Goal: Task Accomplishment & Management: Use online tool/utility

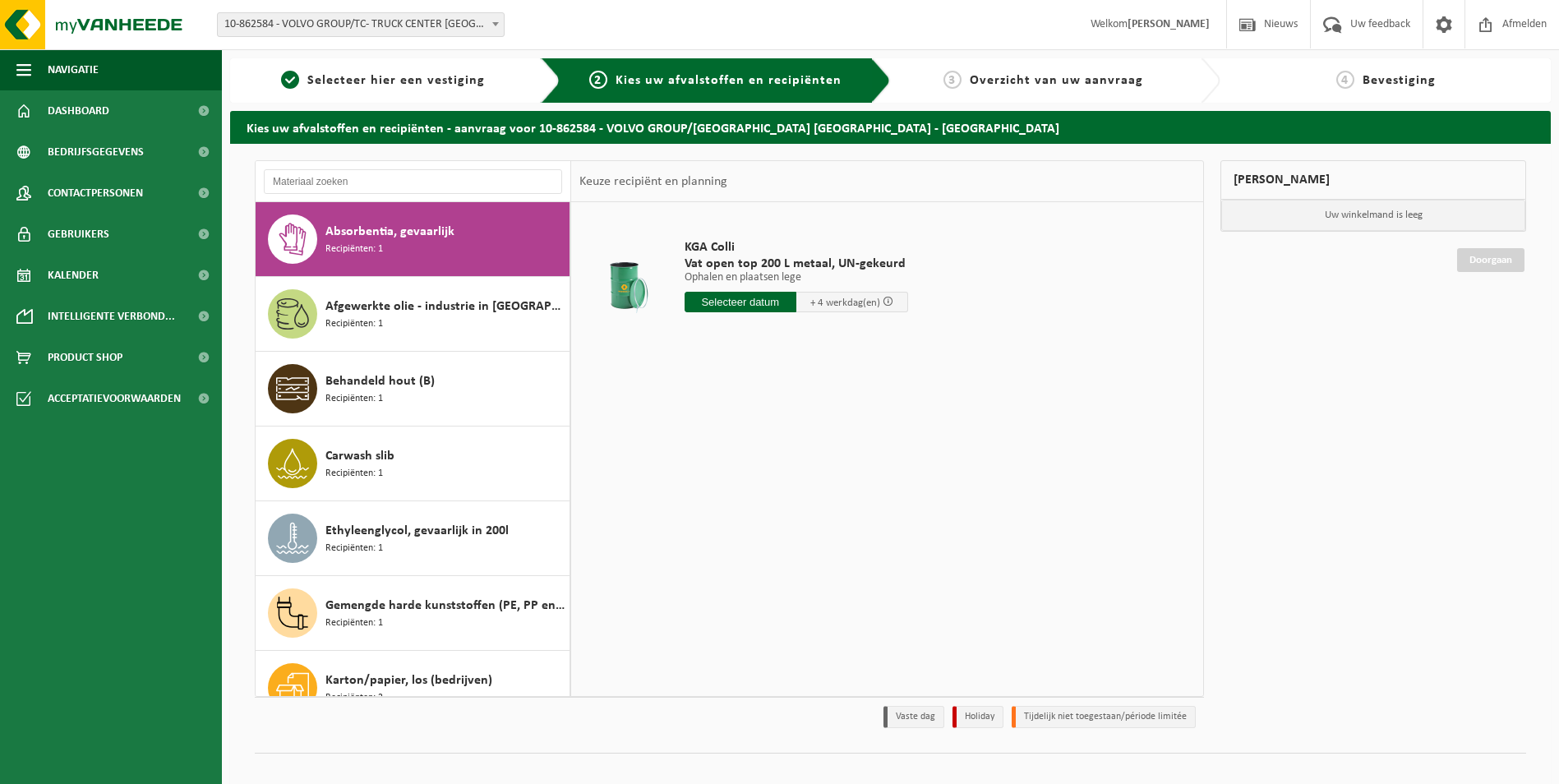
click at [1010, 79] on span "Overzicht van uw aanvraag" at bounding box center [1056, 80] width 174 height 13
click at [783, 75] on span "Kies uw afvalstoffen en recipiënten" at bounding box center [729, 80] width 226 height 13
click at [91, 112] on span "Dashboard" at bounding box center [79, 111] width 62 height 41
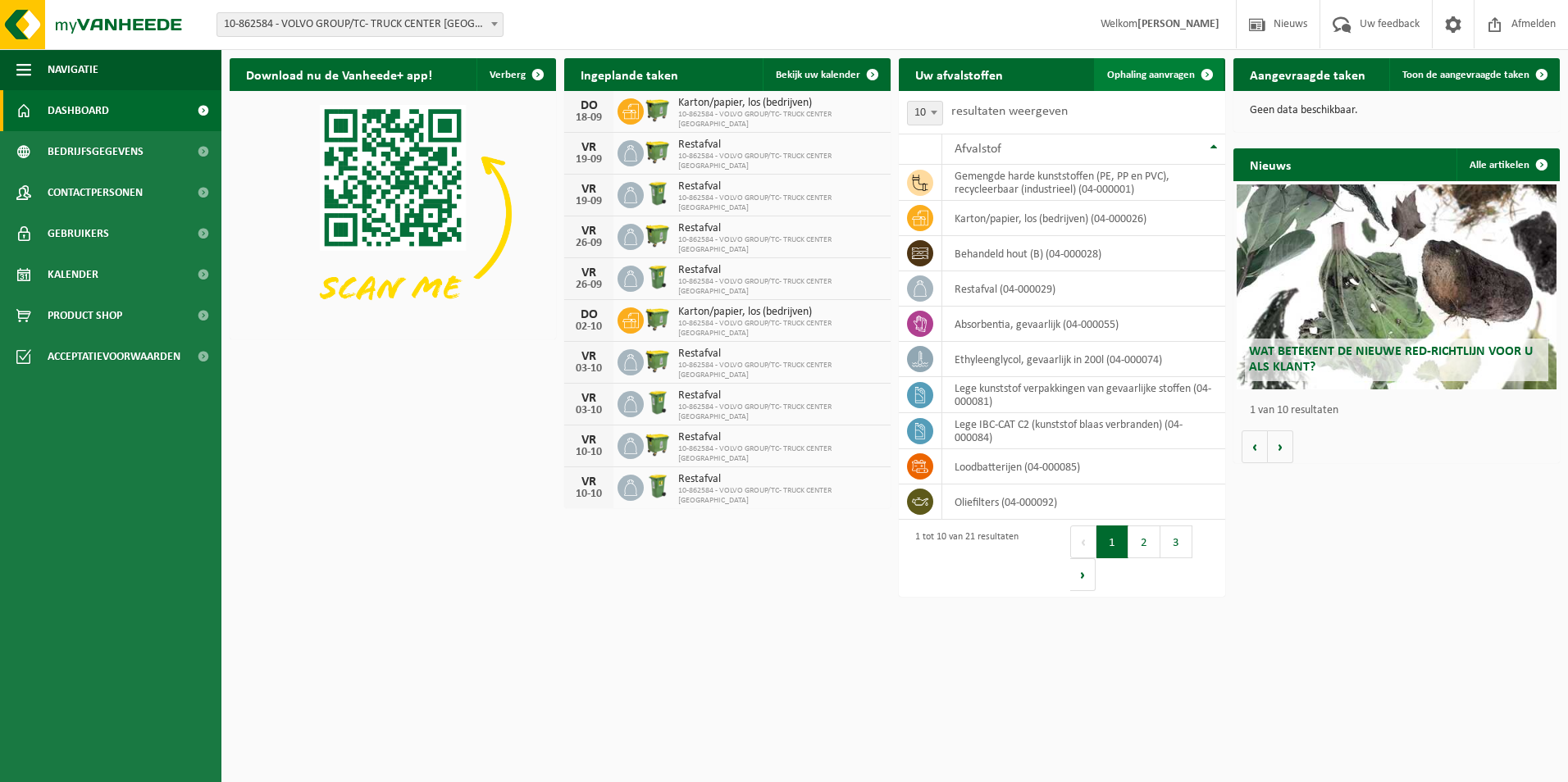
click at [1162, 73] on span "Ophaling aanvragen" at bounding box center [1151, 75] width 88 height 10
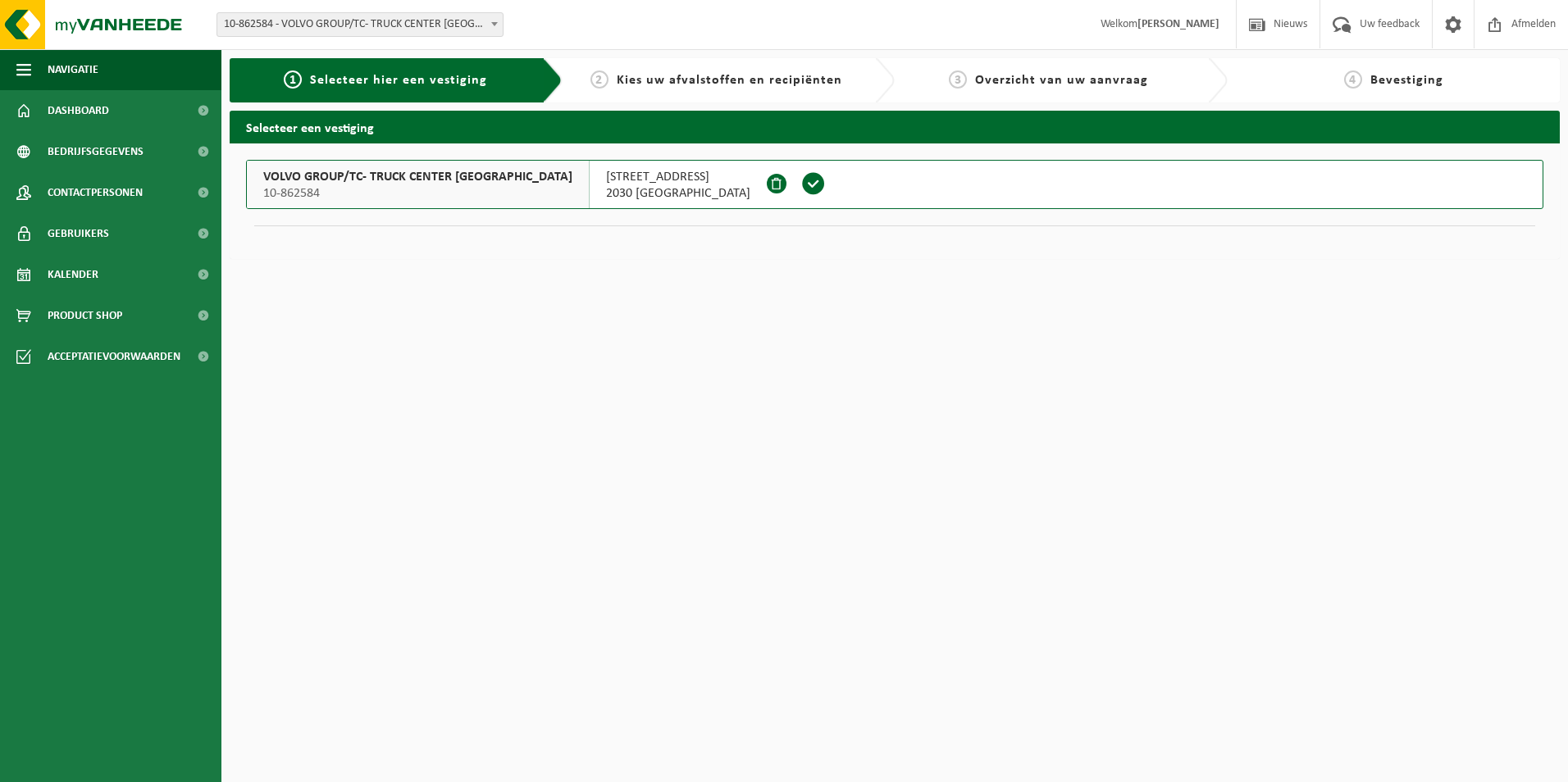
click at [514, 191] on span "10-862584" at bounding box center [418, 193] width 309 height 16
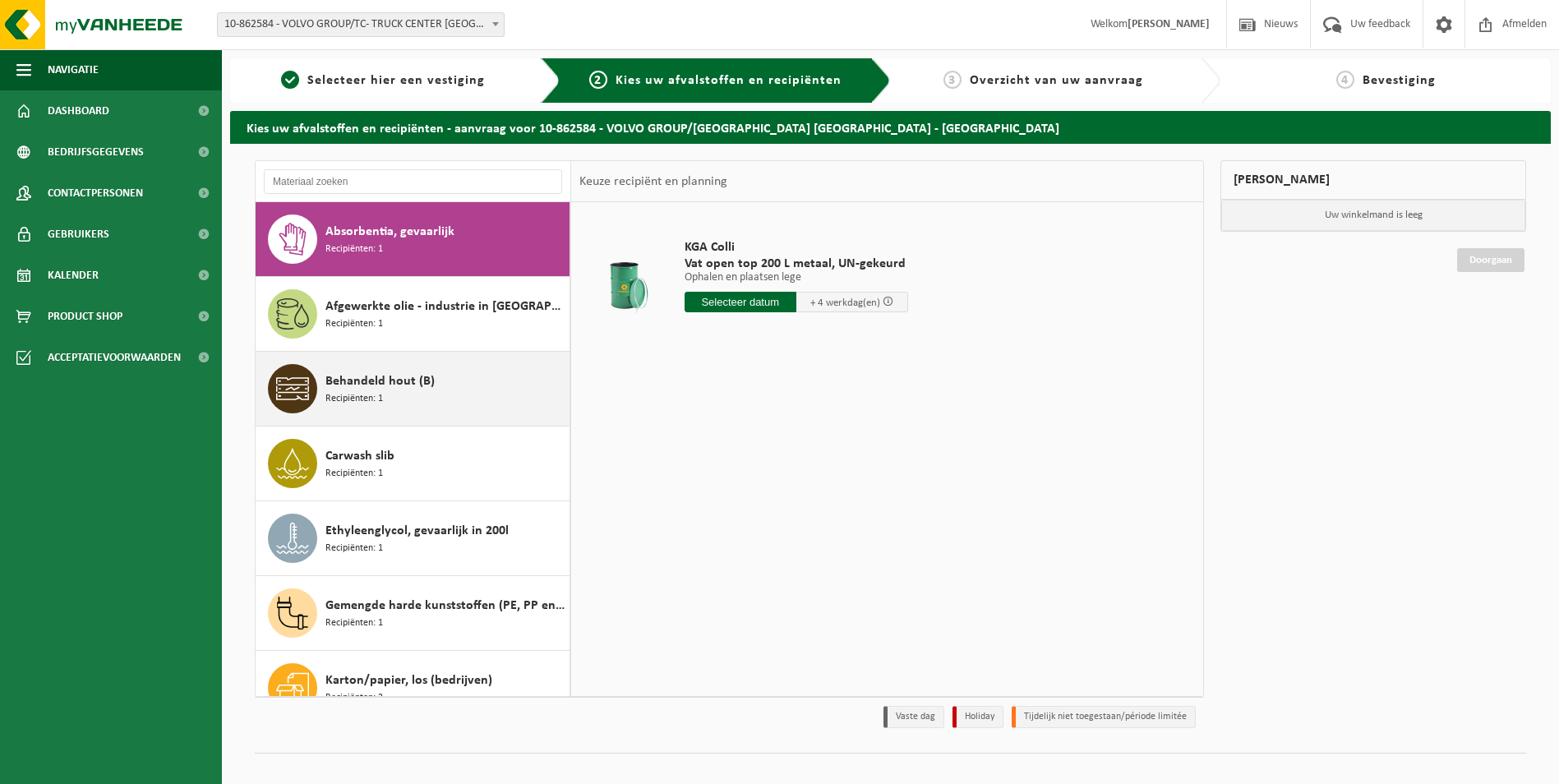
click at [377, 382] on span "Behandeld hout (B)" at bounding box center [381, 380] width 109 height 20
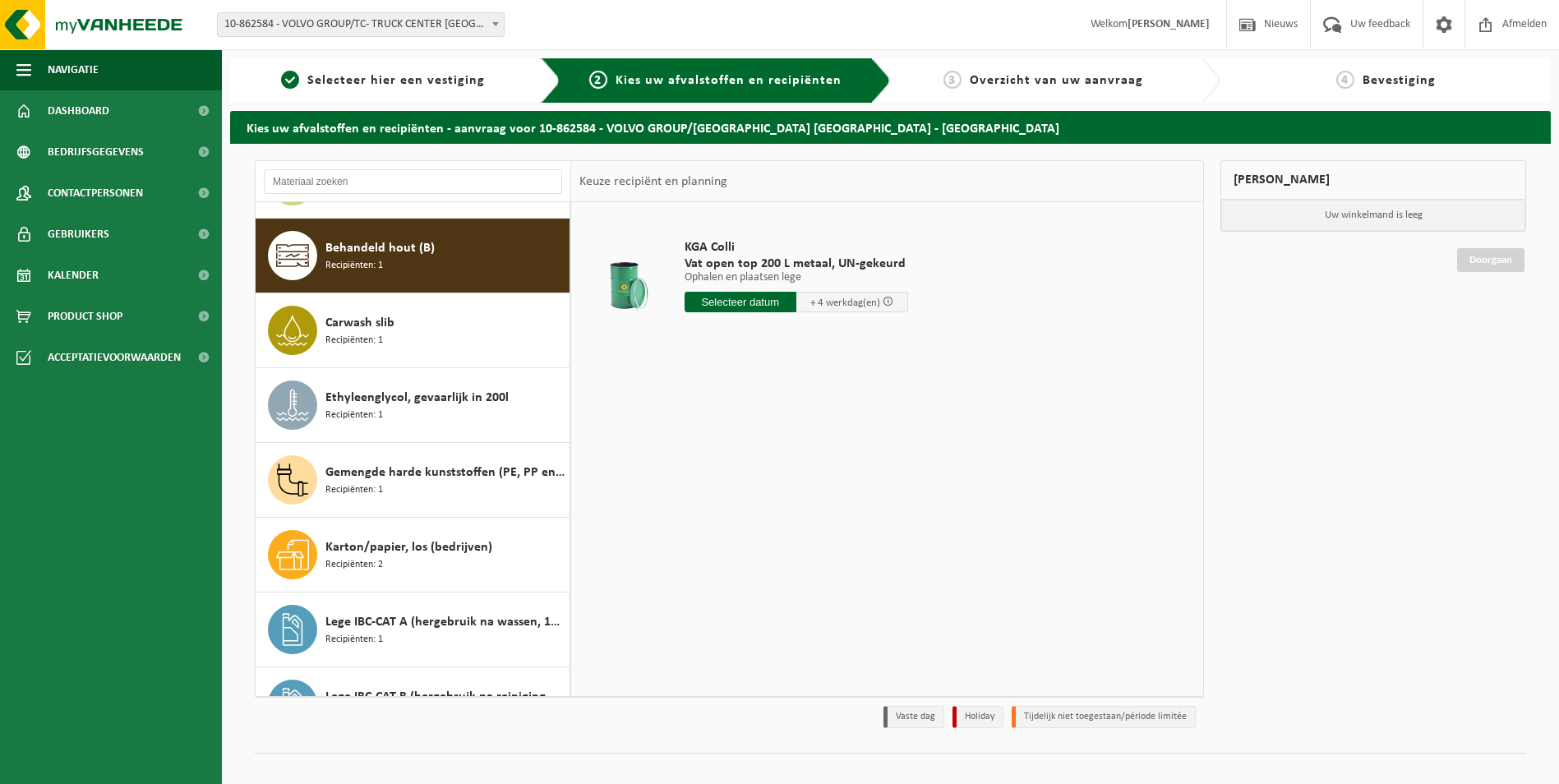
scroll to position [150, 0]
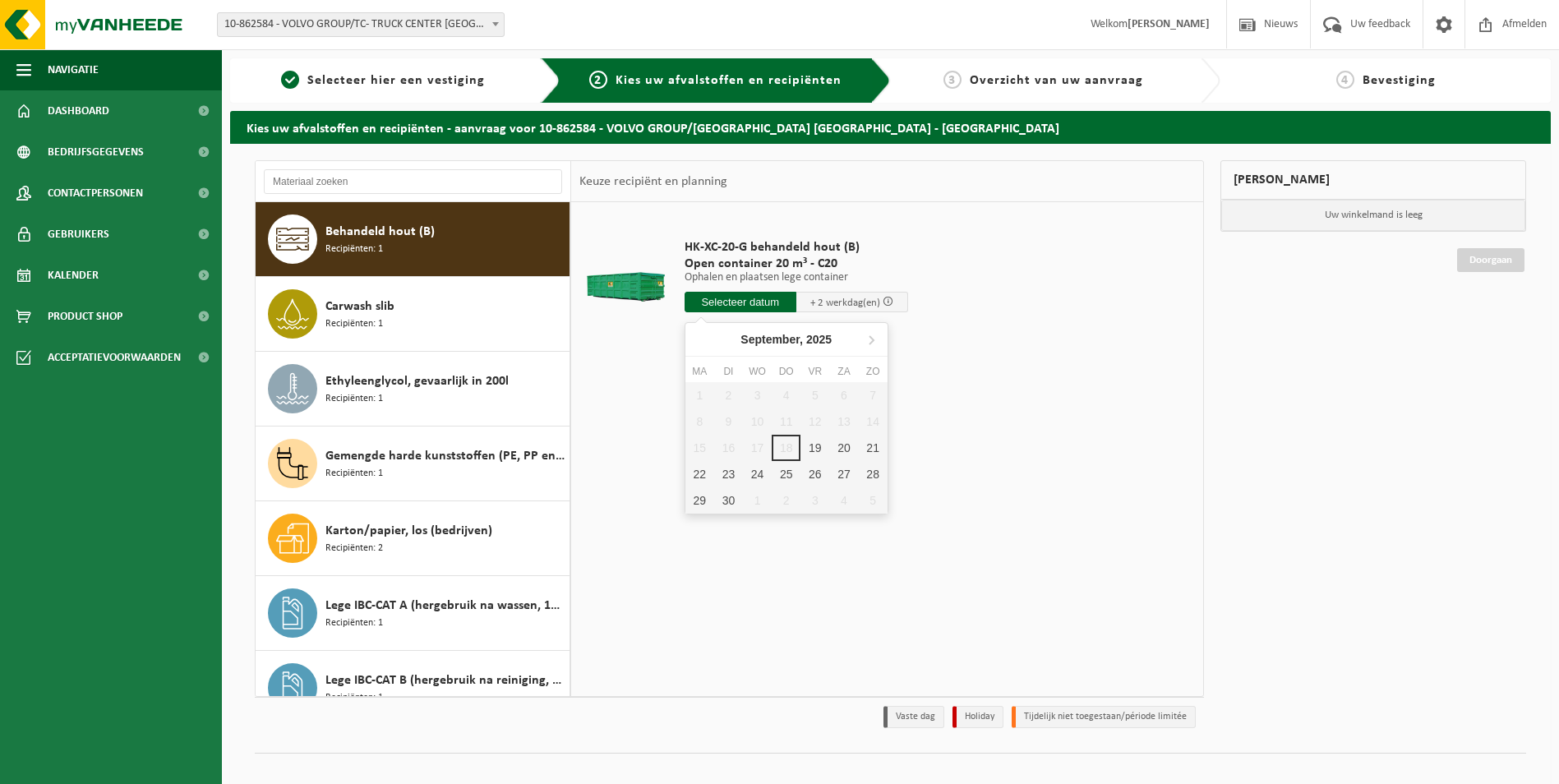
click at [765, 298] on input "text" at bounding box center [741, 302] width 112 height 21
click at [703, 476] on div "22" at bounding box center [700, 474] width 29 height 27
type input "Van 2025-09-22"
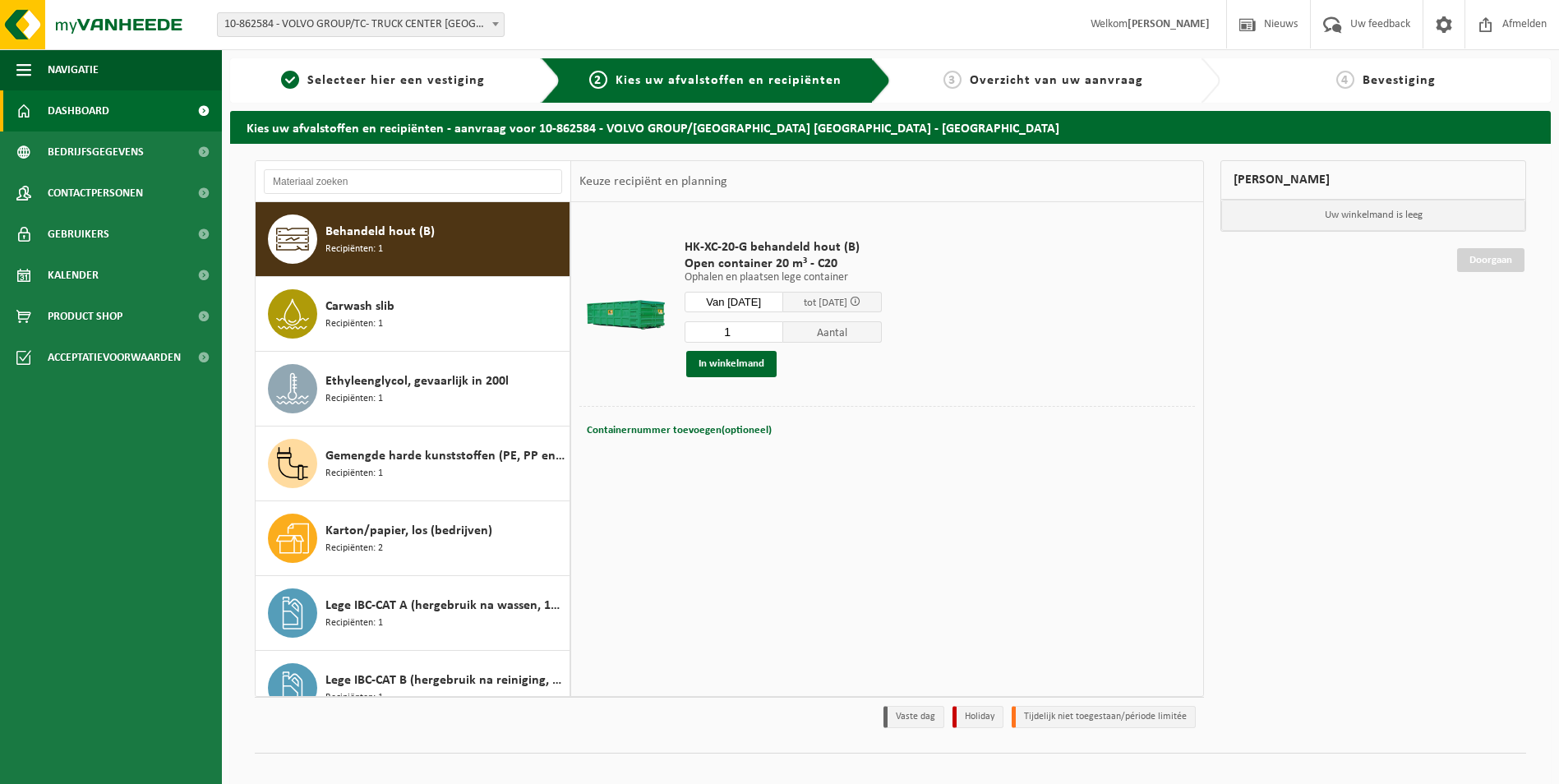
click at [82, 107] on span "Dashboard" at bounding box center [79, 111] width 62 height 41
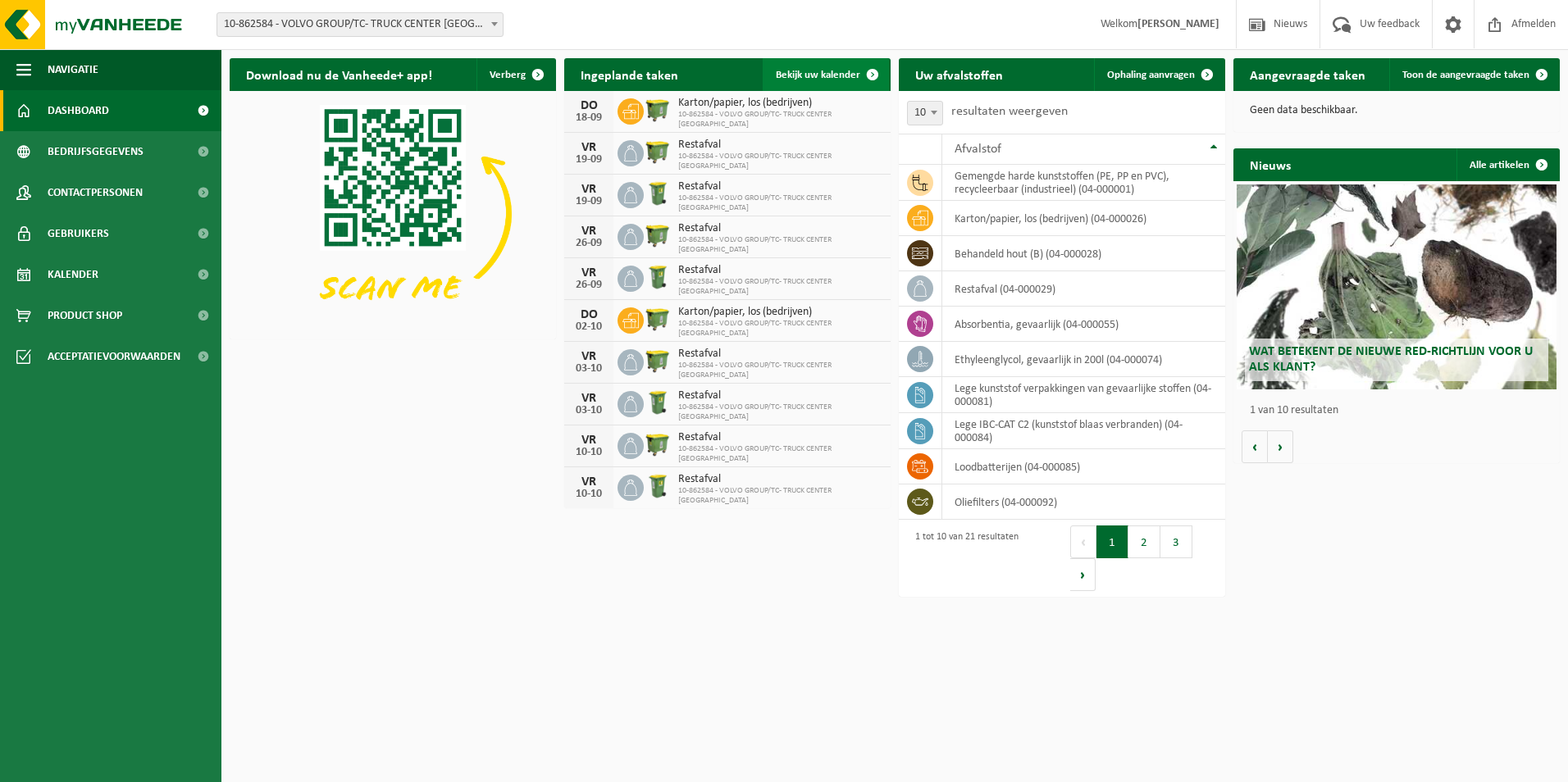
click at [819, 74] on span "Bekijk uw kalender" at bounding box center [817, 75] width 84 height 10
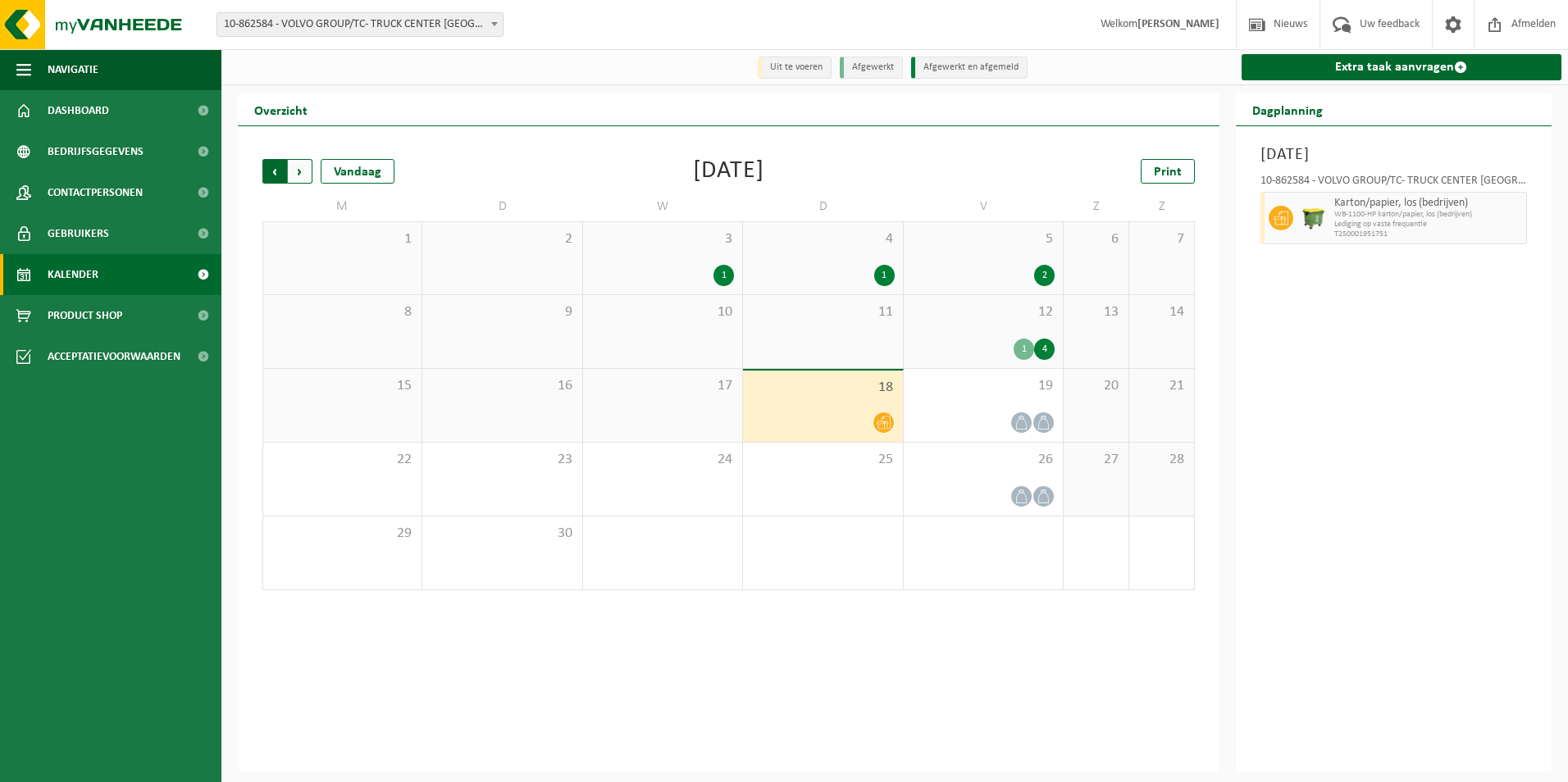
click at [305, 168] on span "Volgende" at bounding box center [299, 171] width 25 height 25
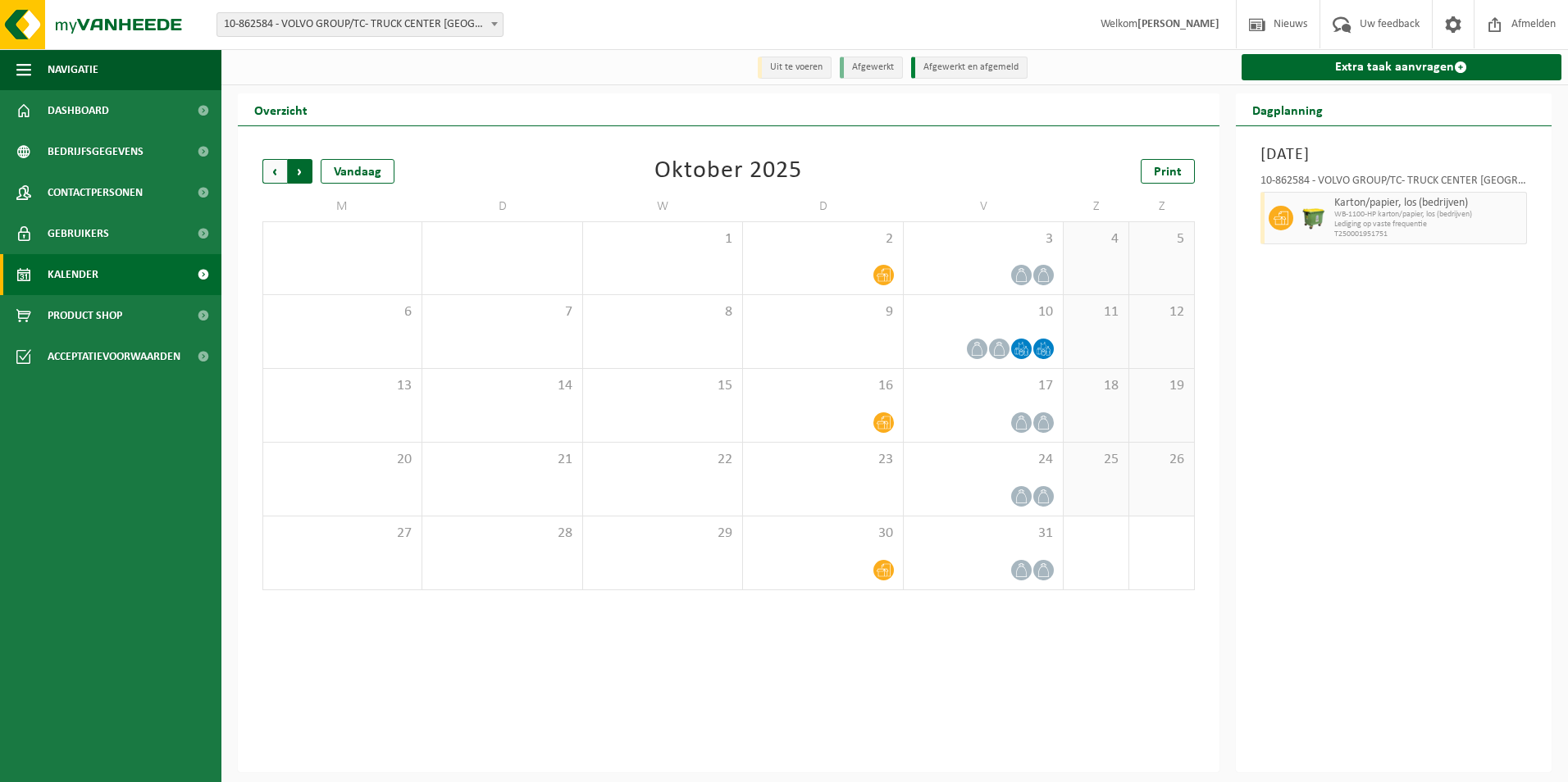
click at [275, 172] on span "Vorige" at bounding box center [275, 171] width 25 height 25
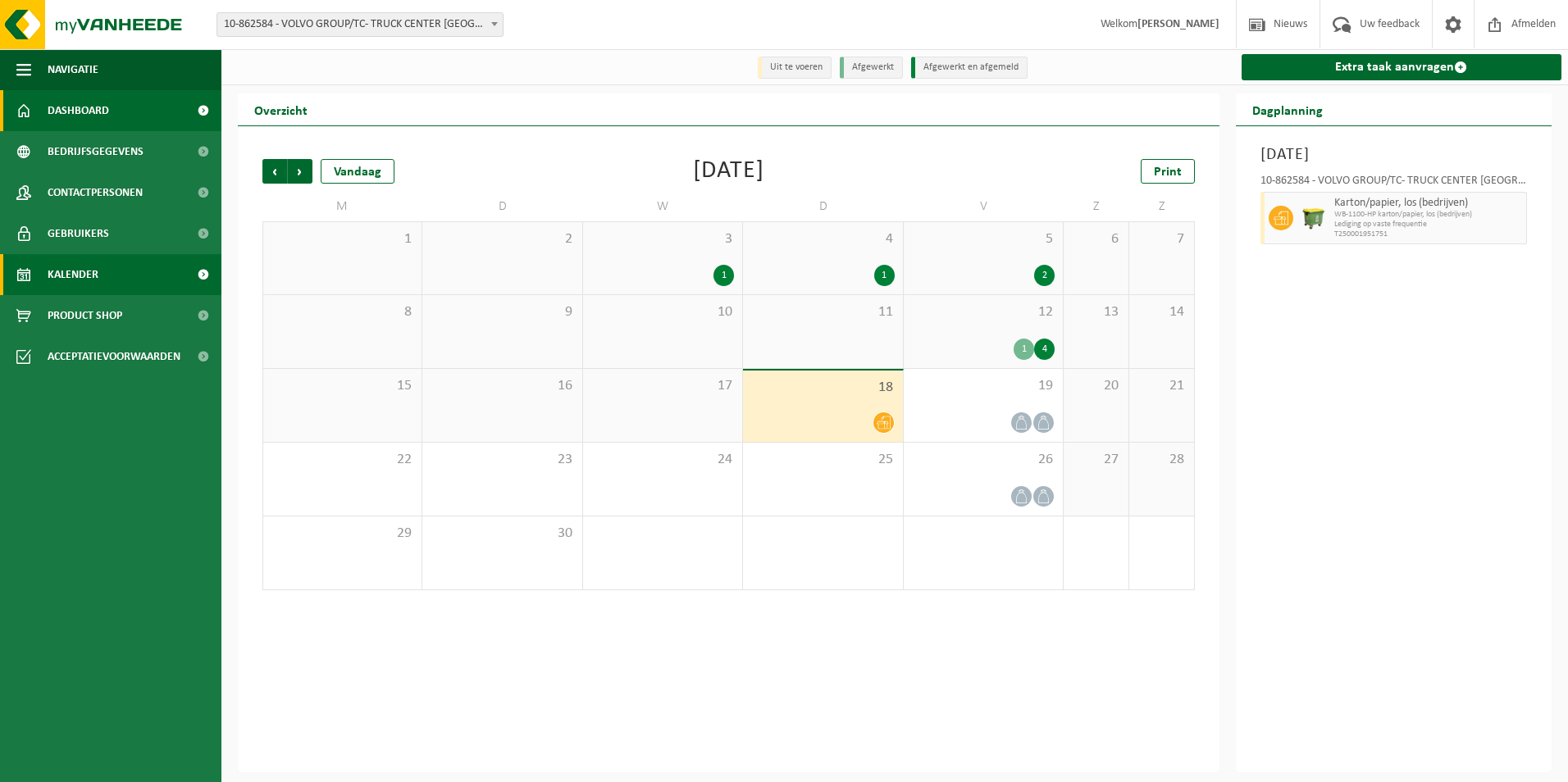
click at [77, 106] on span "Dashboard" at bounding box center [78, 111] width 61 height 41
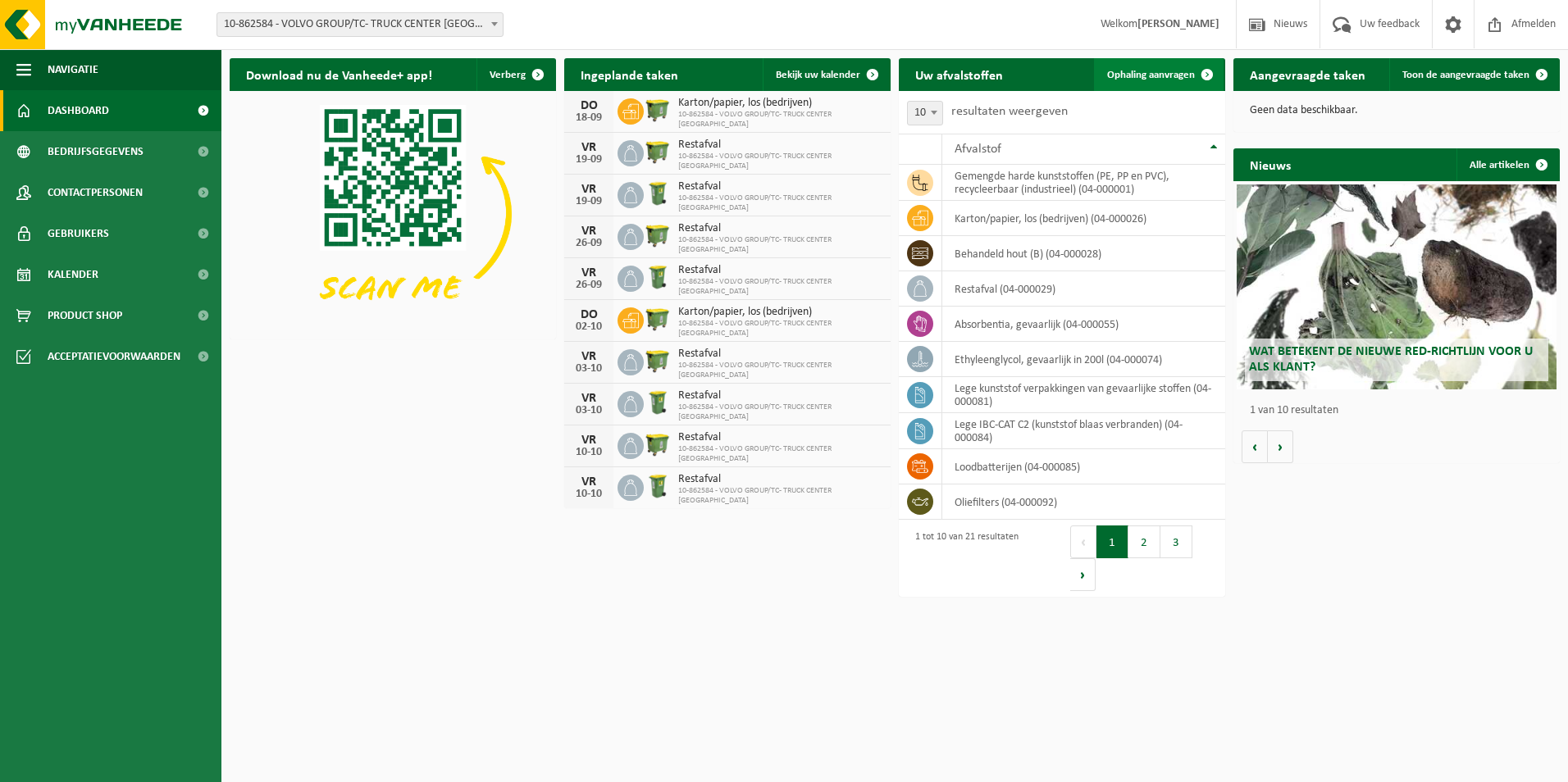
click at [1118, 72] on span "Ophaling aanvragen" at bounding box center [1151, 75] width 88 height 10
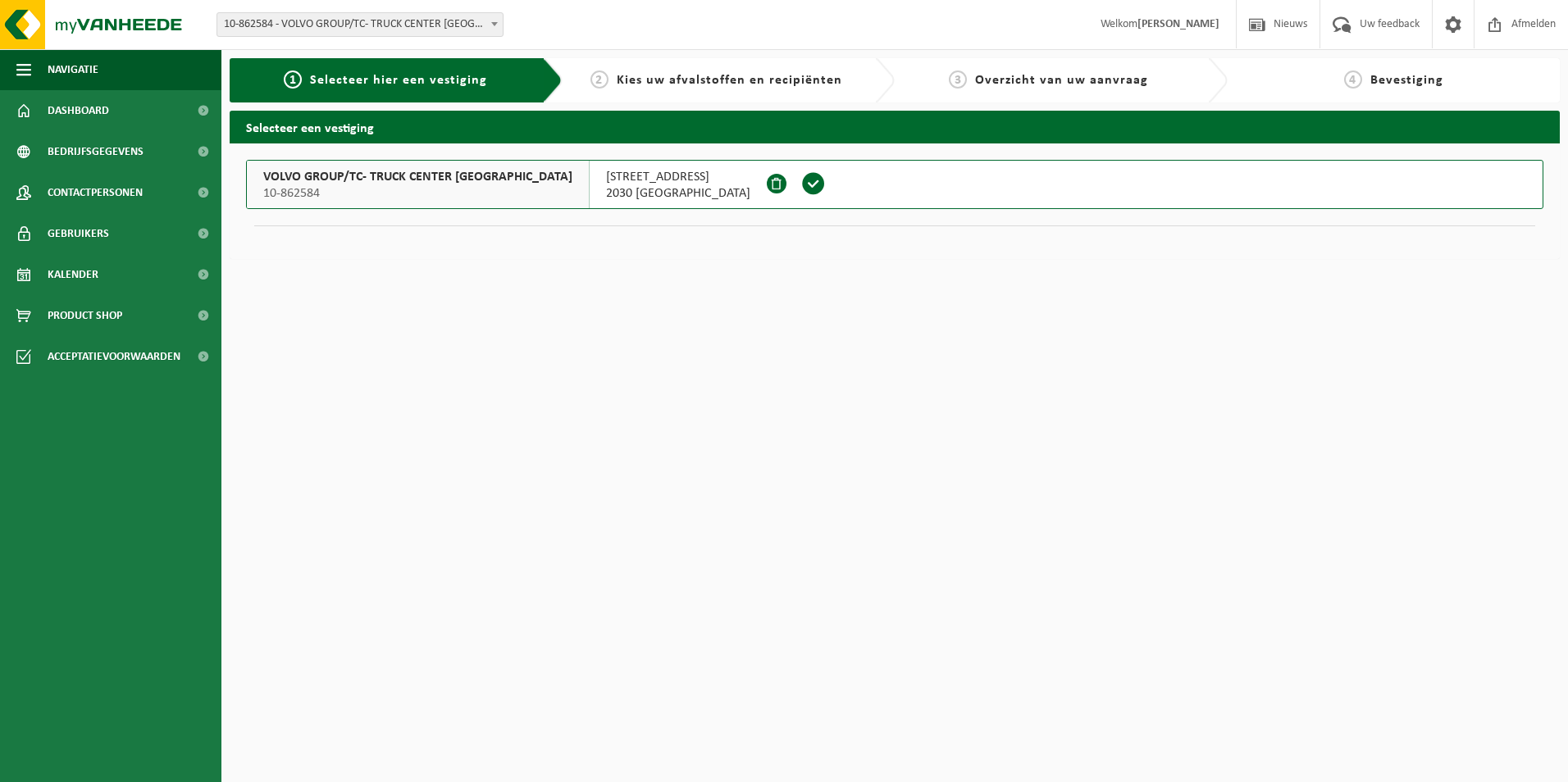
click at [383, 177] on span "VOLVO GROUP/TC- TRUCK CENTER ANTWERPEN" at bounding box center [418, 177] width 309 height 16
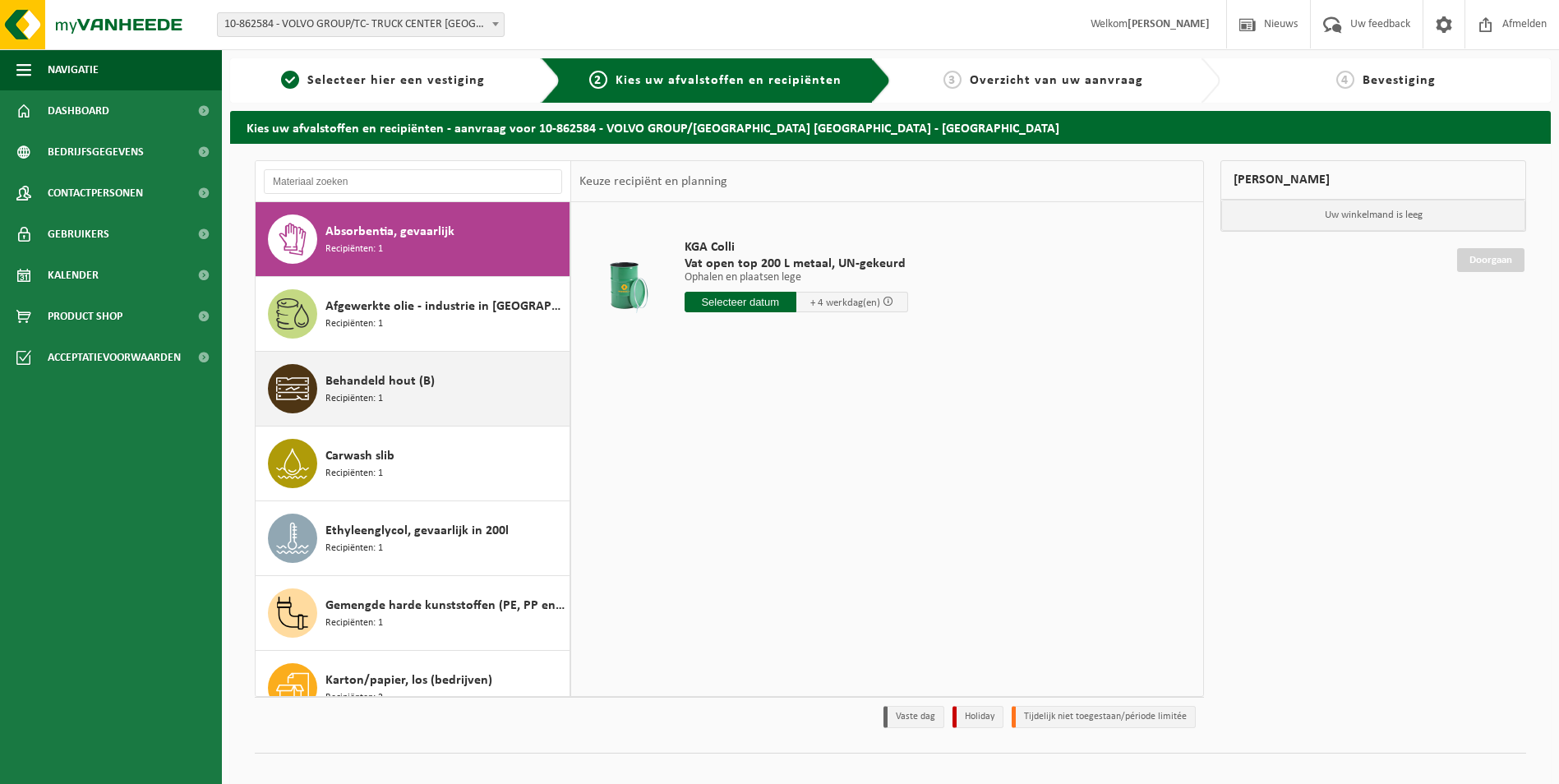
click at [349, 385] on span "Behandeld hout (B)" at bounding box center [381, 380] width 109 height 20
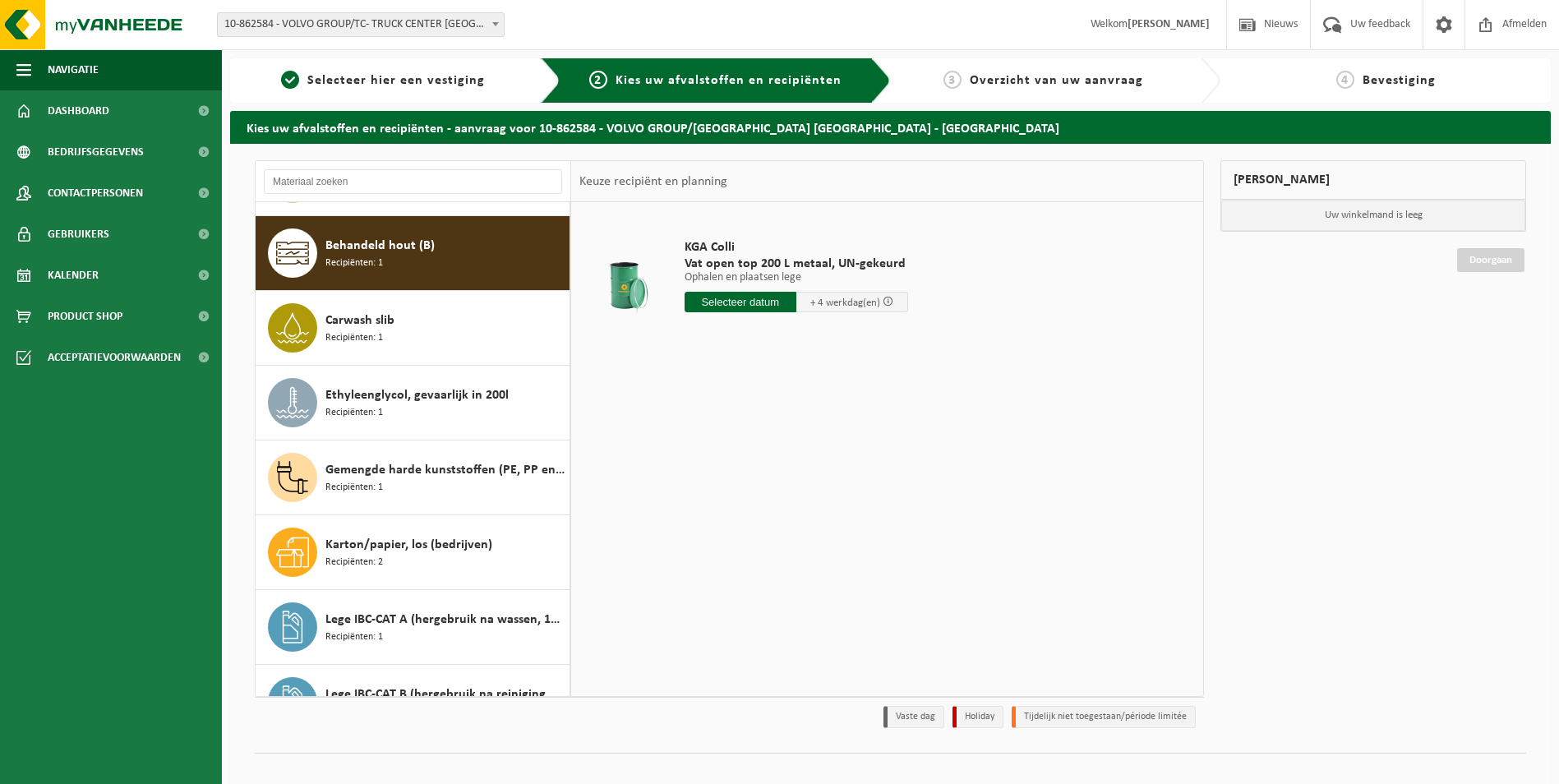
scroll to position [150, 0]
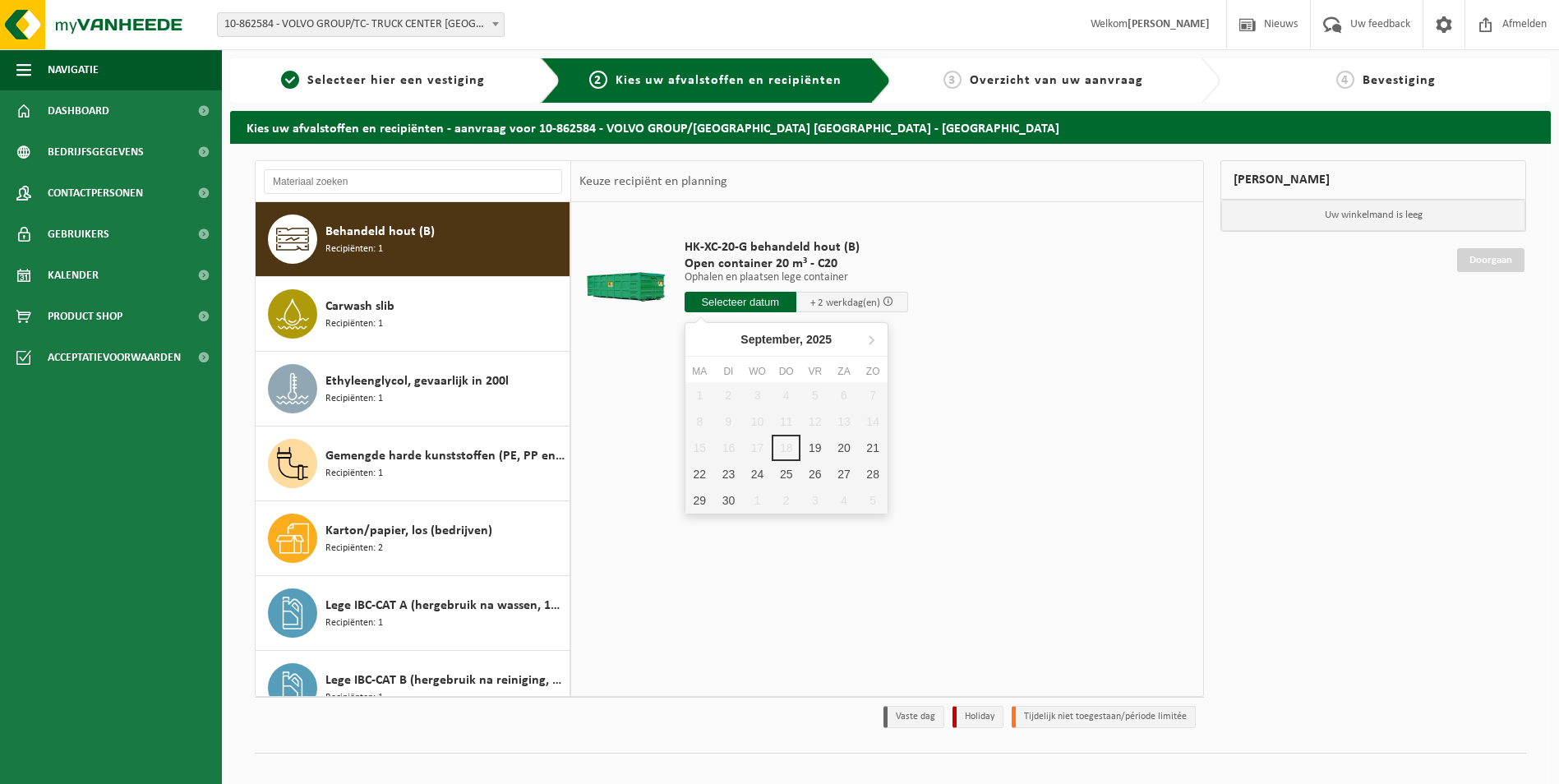
click at [732, 298] on input "text" at bounding box center [741, 302] width 112 height 21
click at [696, 476] on div "22" at bounding box center [700, 474] width 29 height 27
type input "Van [DATE]"
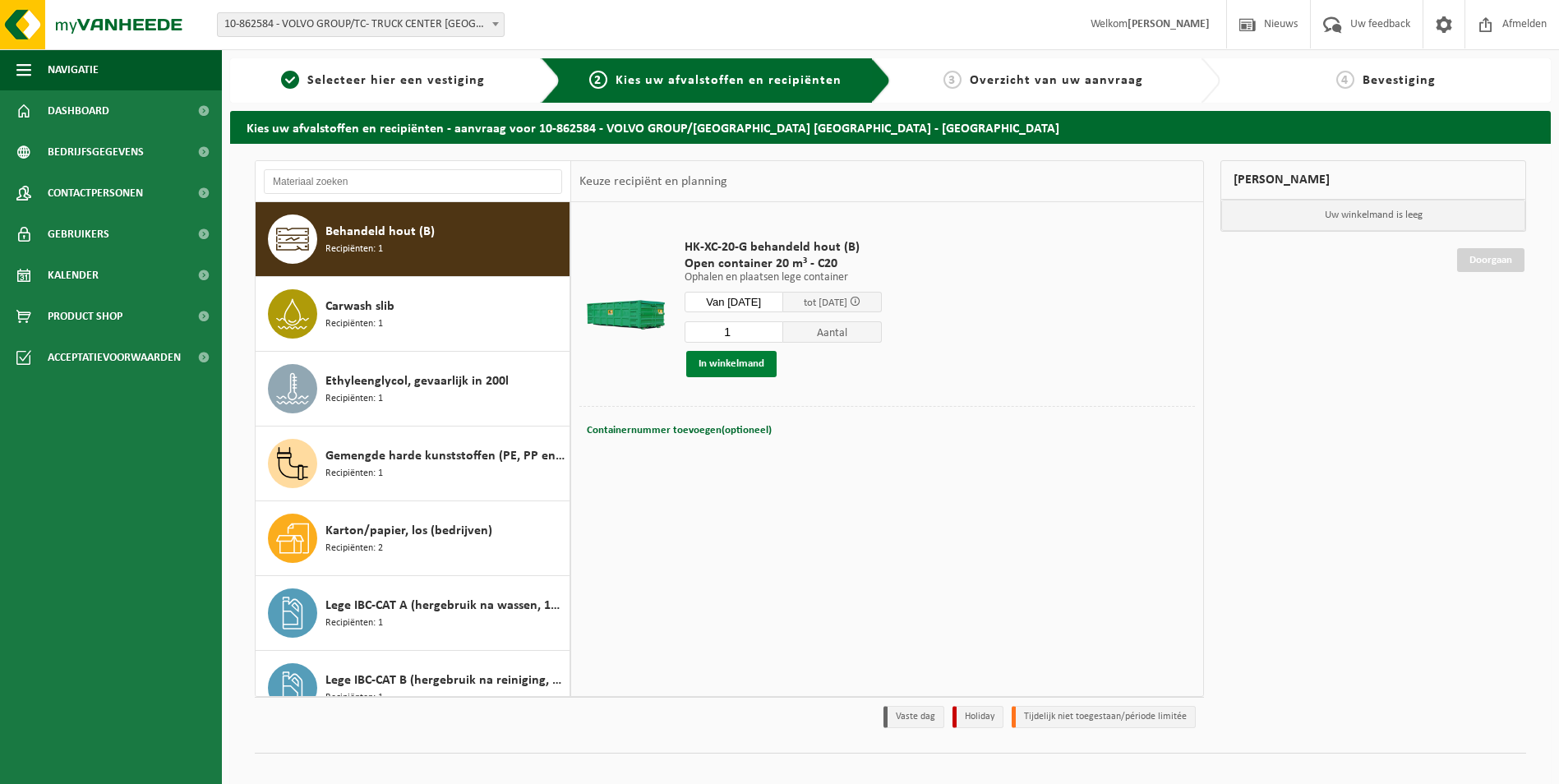
click at [740, 362] on button "In winkelmand" at bounding box center [732, 363] width 91 height 27
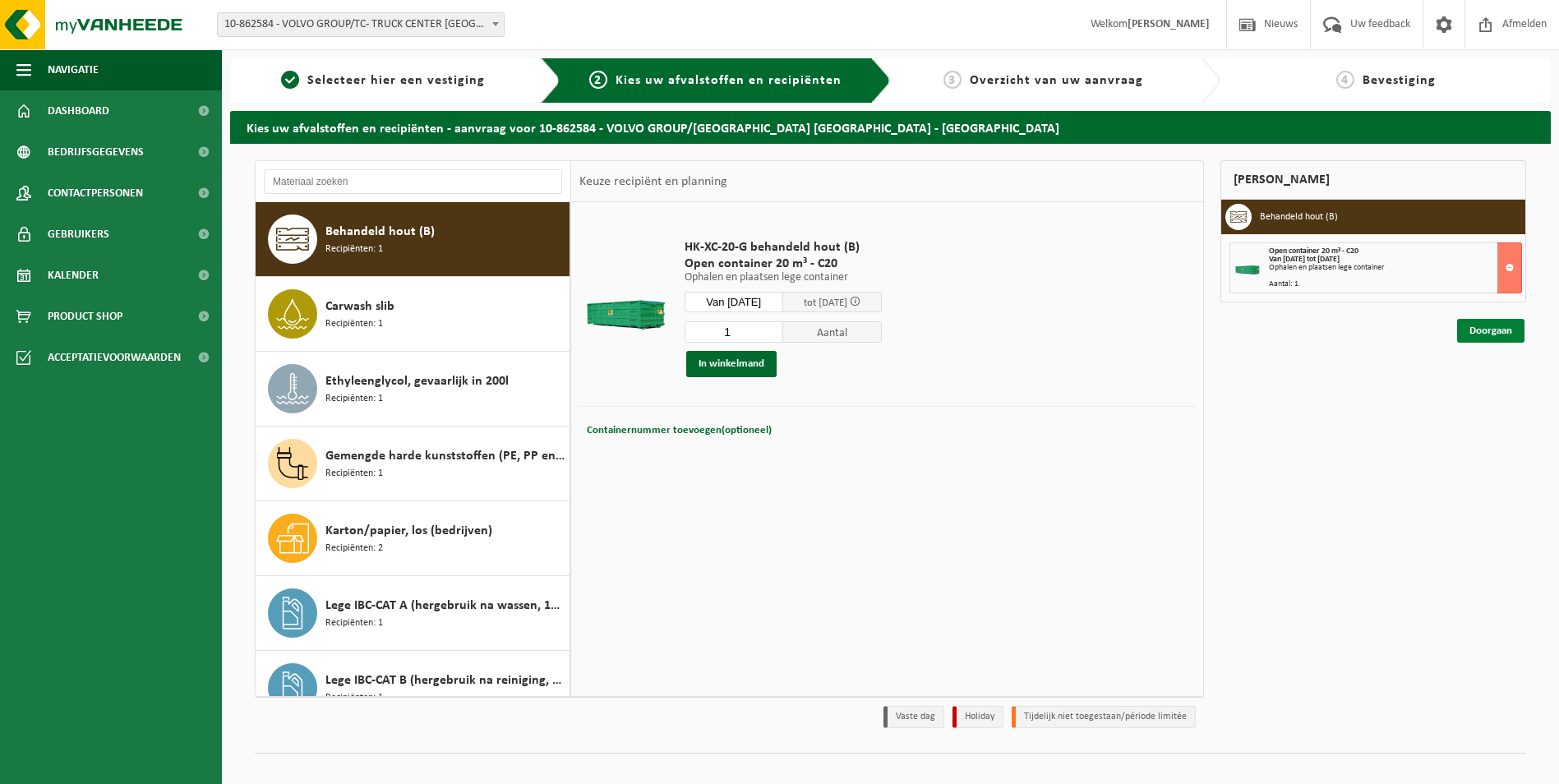
click at [1488, 332] on link "Doorgaan" at bounding box center [1491, 331] width 68 height 24
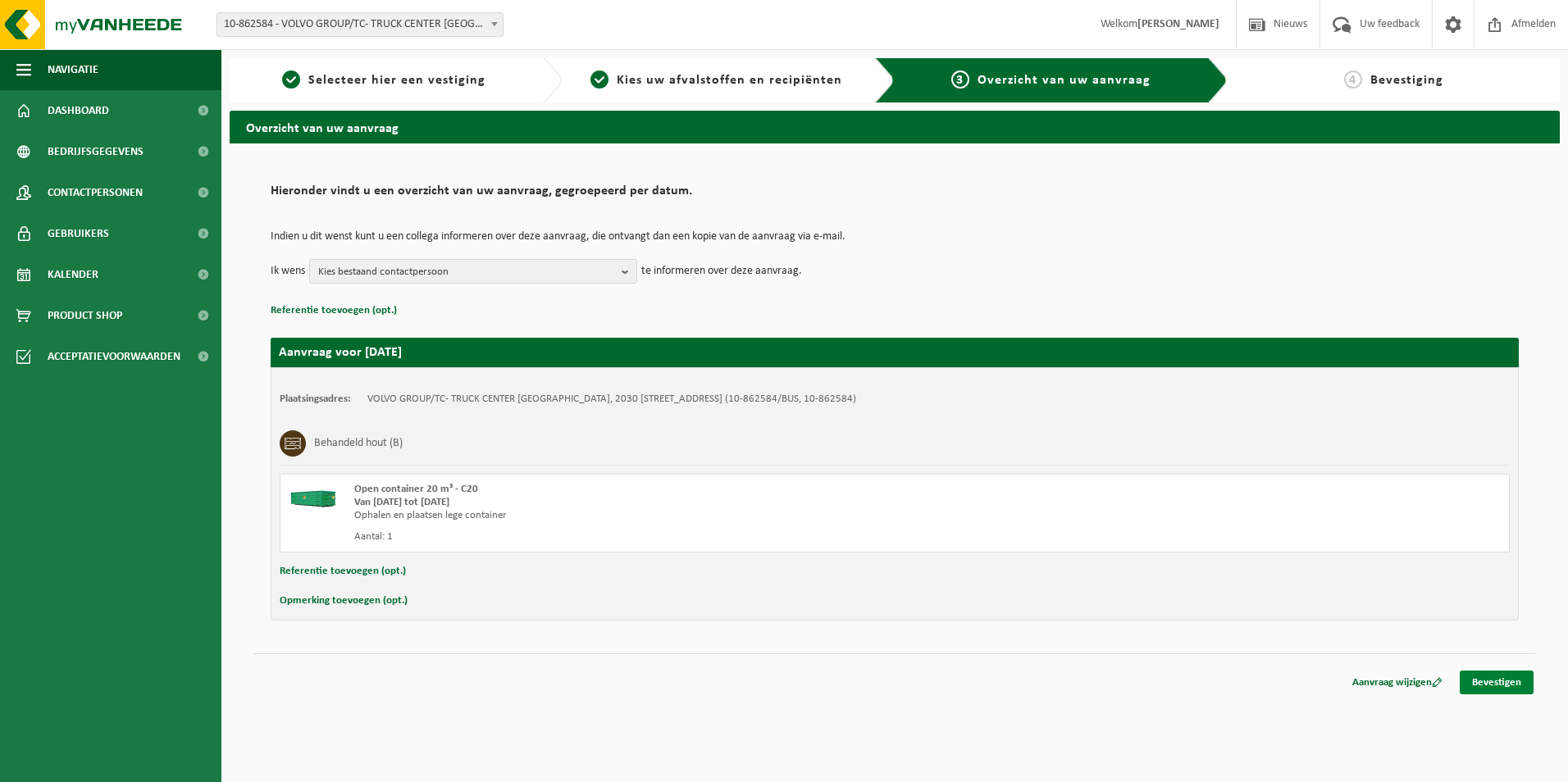
click at [1490, 681] on link "Bevestigen" at bounding box center [1496, 682] width 74 height 24
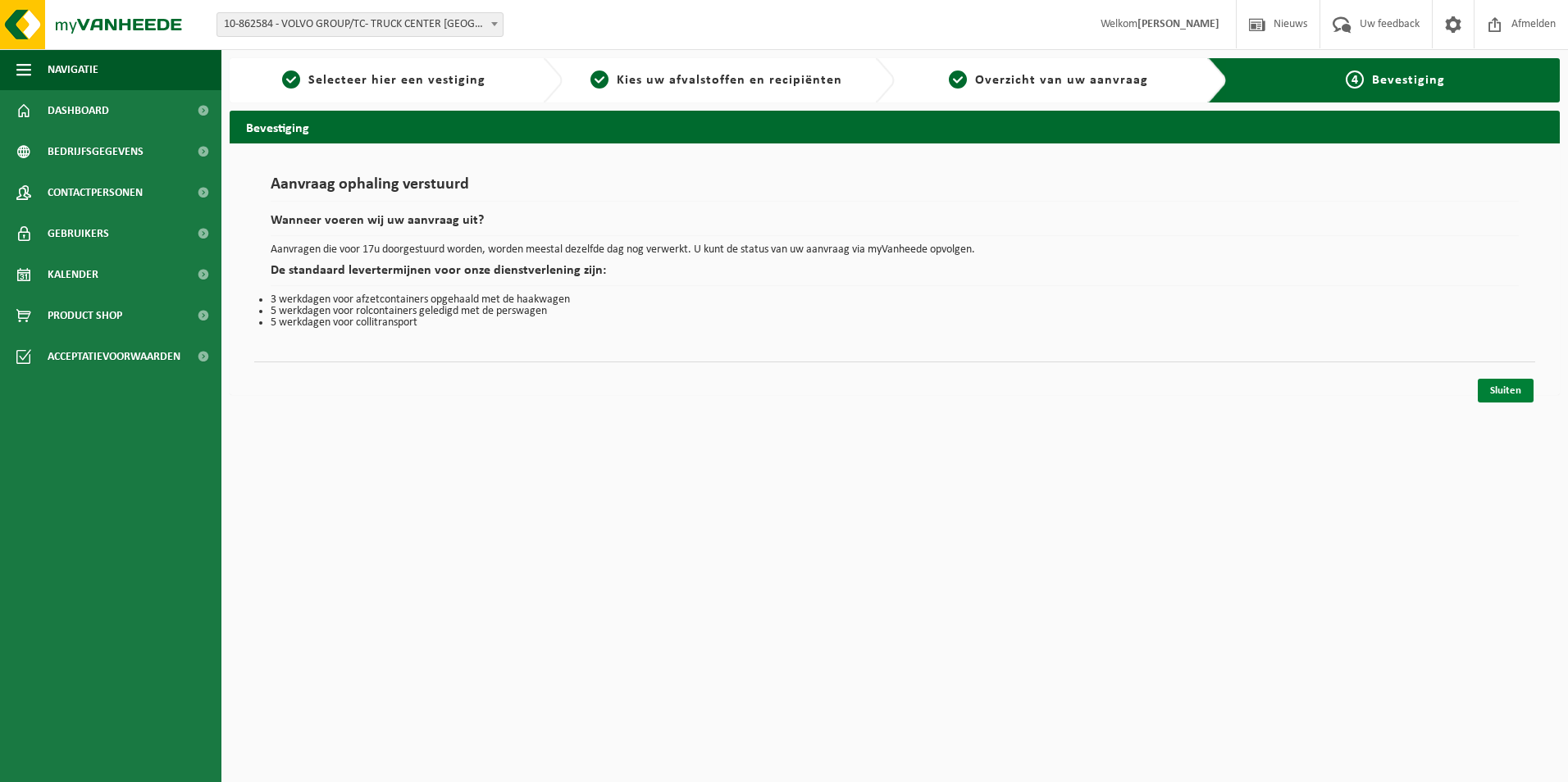
click at [1502, 390] on link "Sluiten" at bounding box center [1505, 391] width 55 height 24
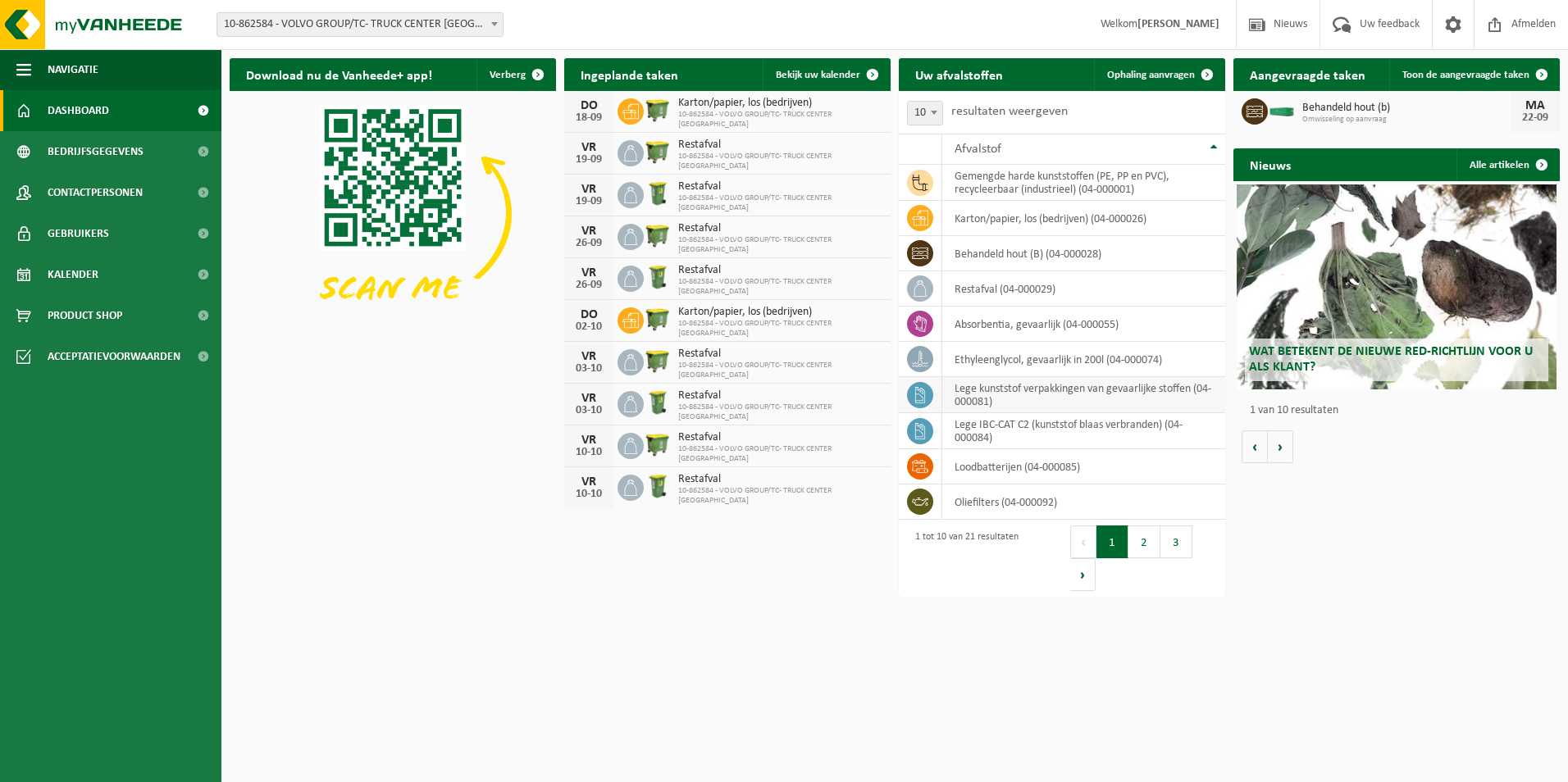
click at [933, 398] on td at bounding box center [920, 395] width 44 height 36
